Goal: Information Seeking & Learning: Understand process/instructions

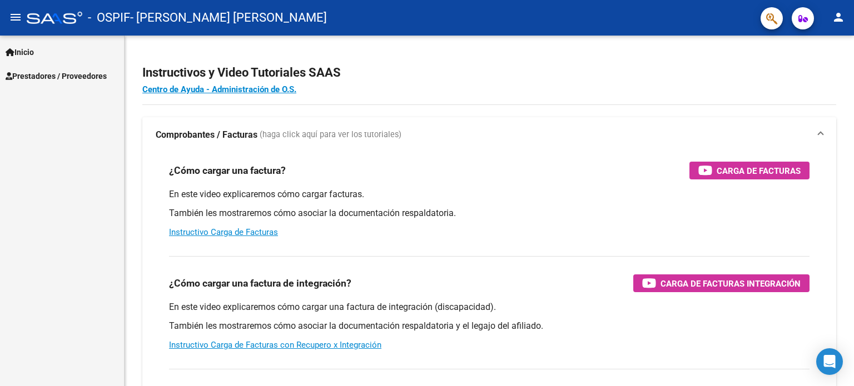
click at [77, 71] on span "Prestadores / Proveedores" at bounding box center [56, 76] width 101 height 12
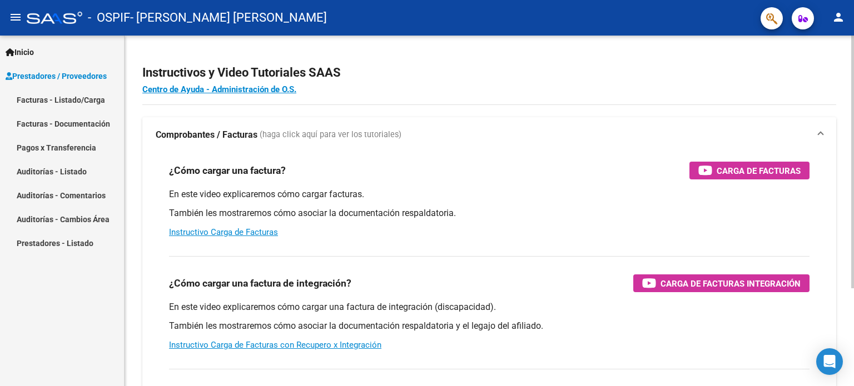
click at [840, 117] on div "Instructivos y Video Tutoriales SAAS Centro de Ayuda - Administración de O.S. C…" at bounding box center [491, 280] width 732 height 488
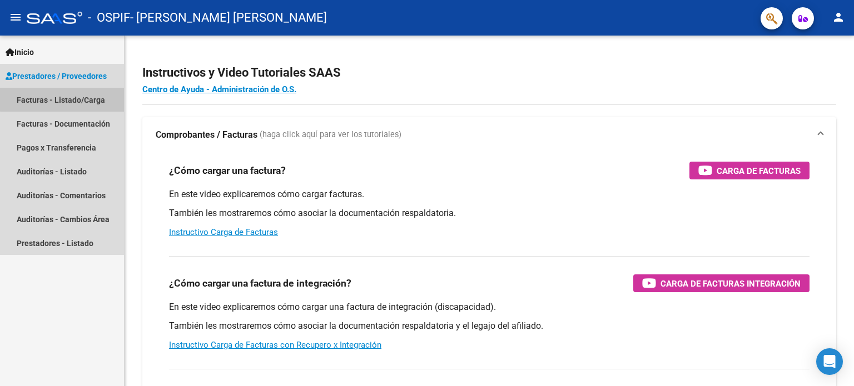
click at [83, 98] on link "Facturas - Listado/Carga" at bounding box center [62, 100] width 124 height 24
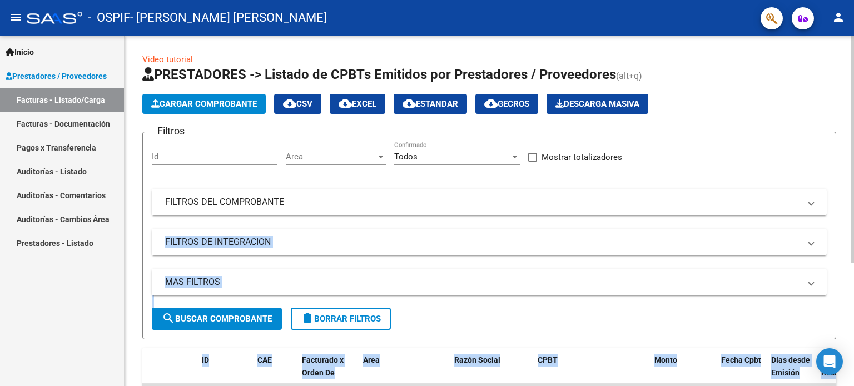
drag, startPoint x: 849, startPoint y: 177, endPoint x: 854, endPoint y: 236, distance: 59.1
click at [854, 236] on div "Video tutorial PRESTADORES -> Listado de CPBTs Emitidos por Prestadores / Prove…" at bounding box center [491, 302] width 732 height 532
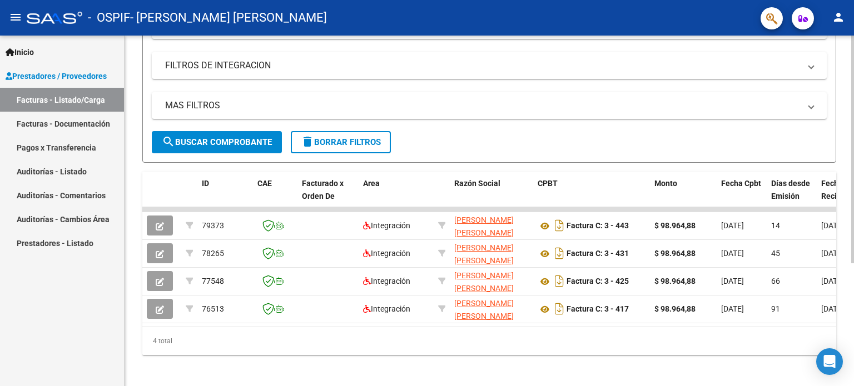
scroll to position [188, 0]
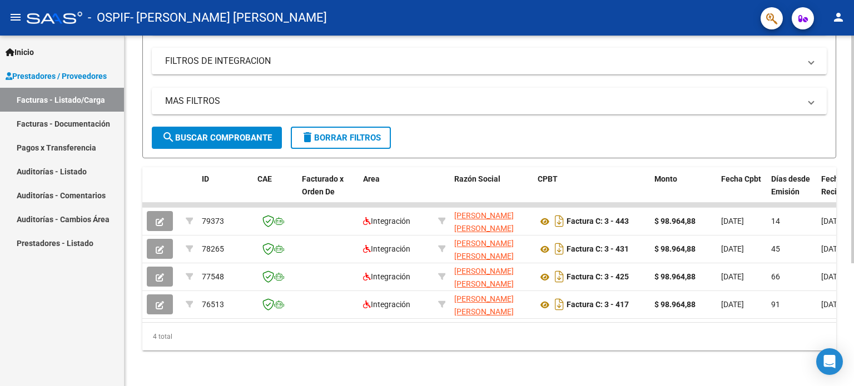
click at [854, 334] on div at bounding box center [852, 272] width 3 height 228
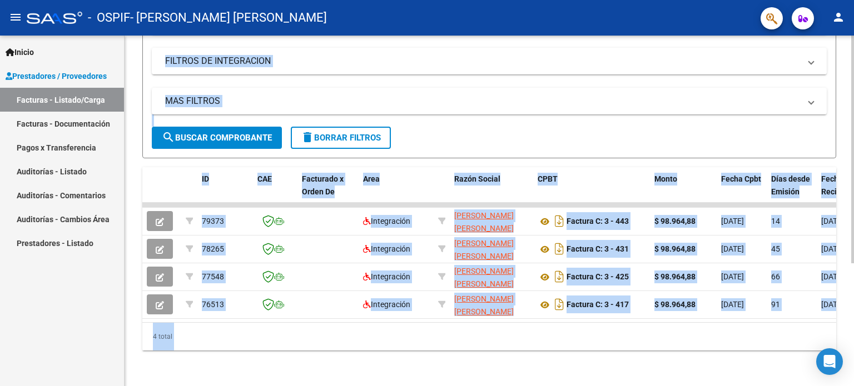
click at [494, 358] on div "Video tutorial PRESTADORES -> Listado de CPBTs Emitidos por Prestadores / Prove…" at bounding box center [490, 120] width 730 height 532
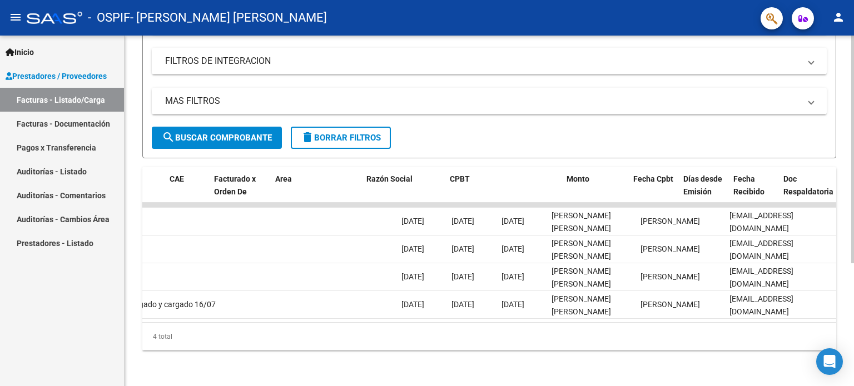
scroll to position [0, 0]
